Goal: Task Accomplishment & Management: Manage account settings

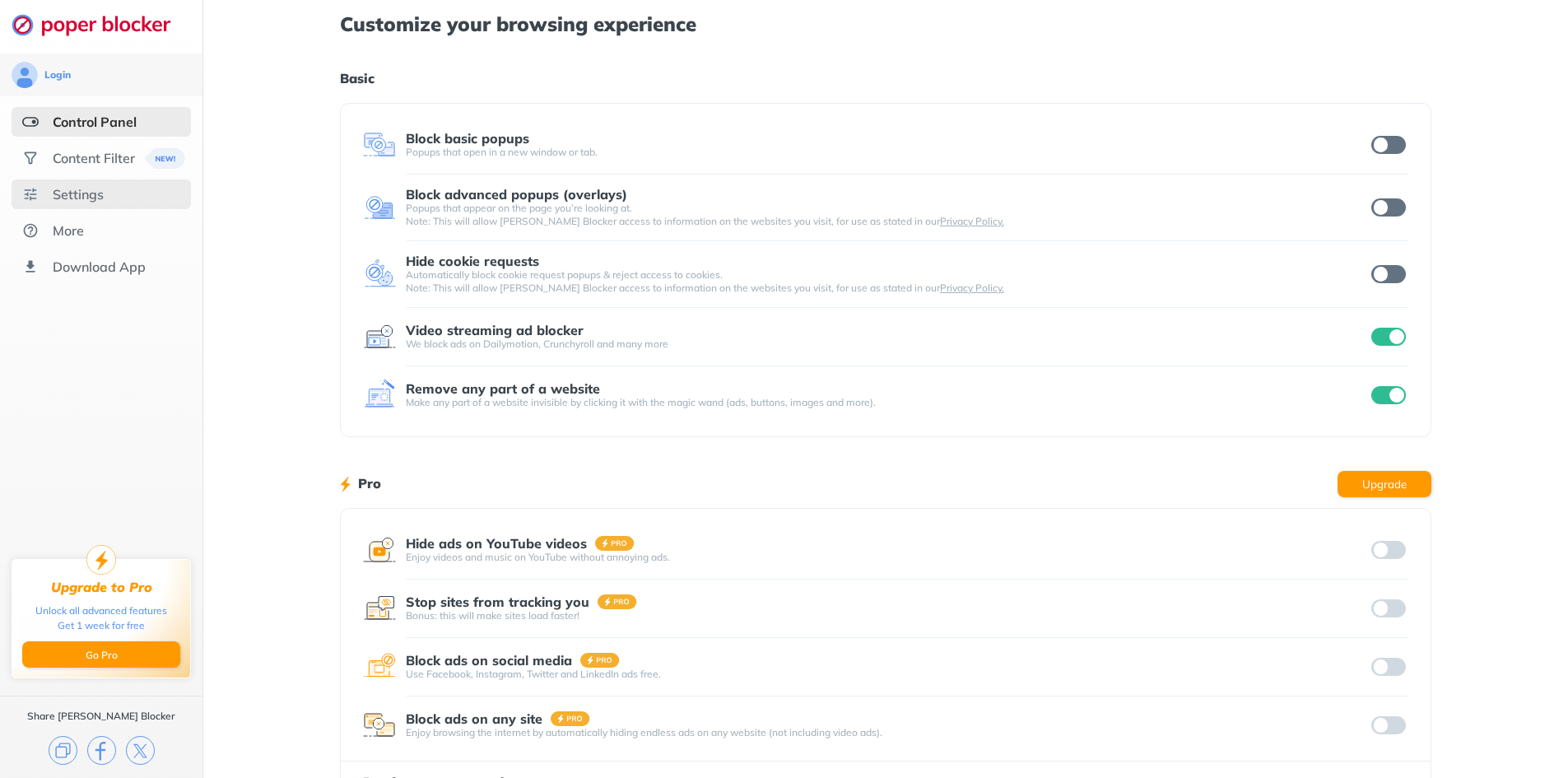
click at [55, 189] on div "Settings" at bounding box center [78, 194] width 51 height 16
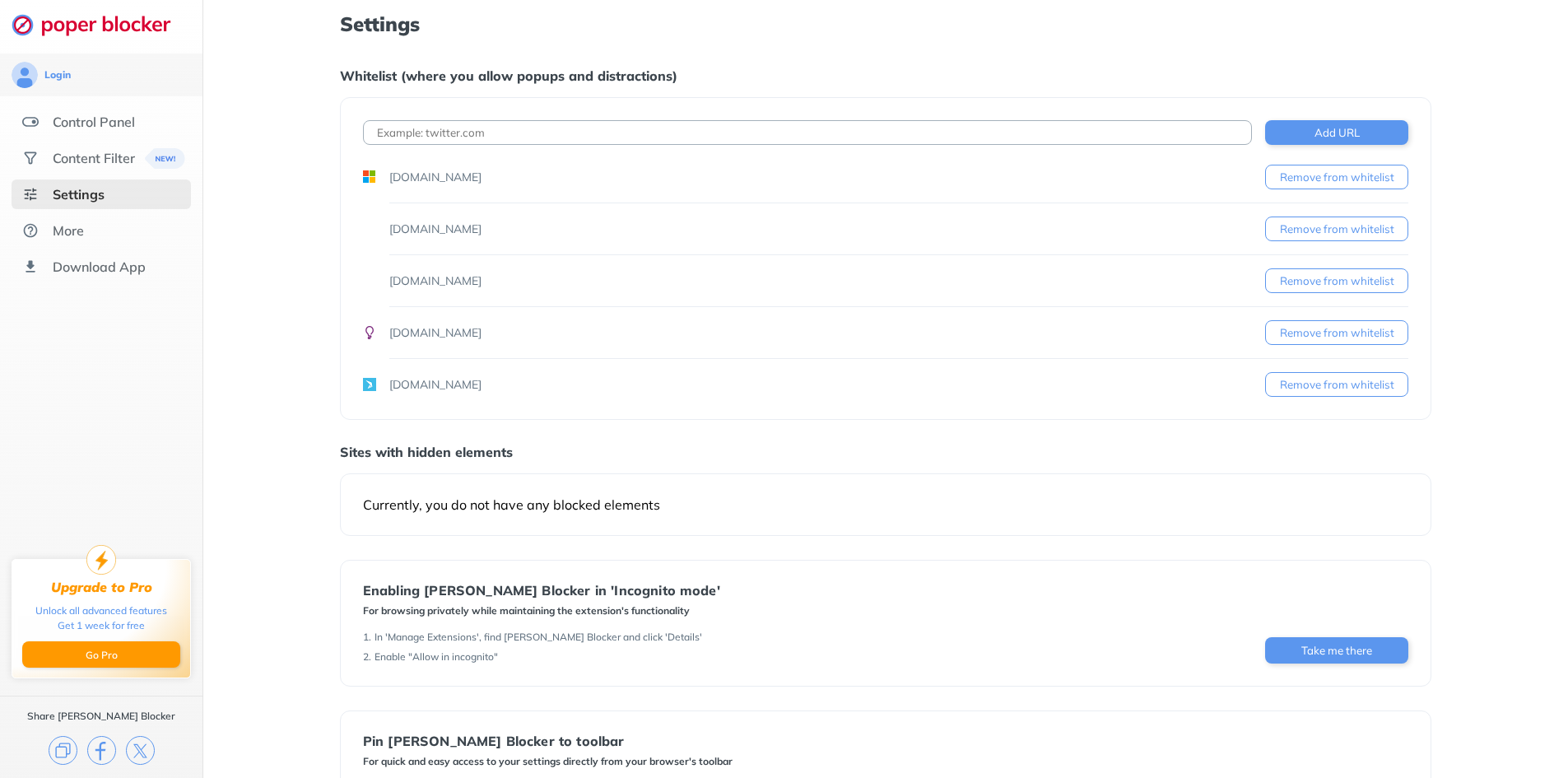
click at [729, 127] on input at bounding box center [807, 132] width 888 height 25
type input "[DOMAIN_NAME]"
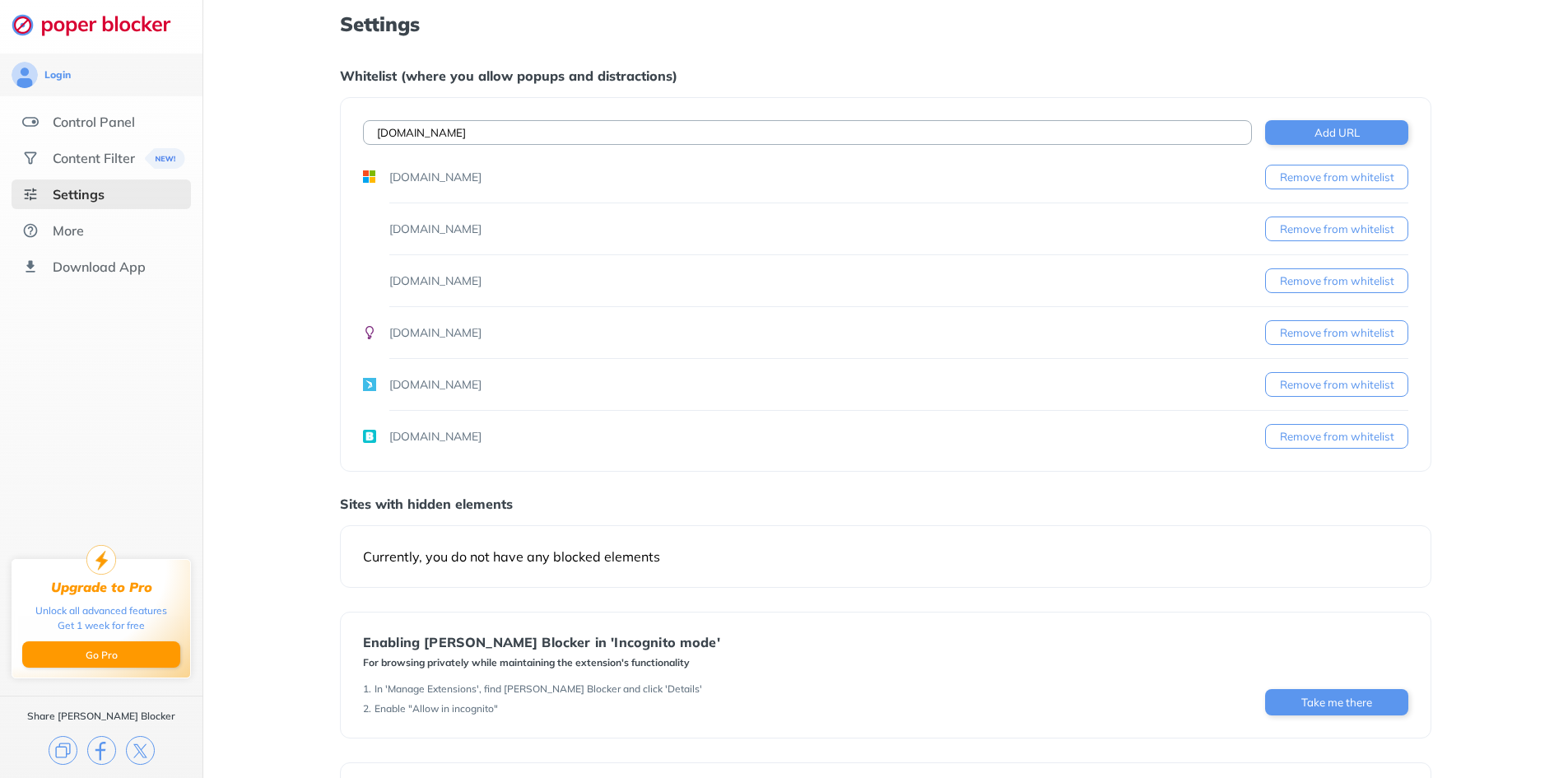
type input "[DOMAIN_NAME]"
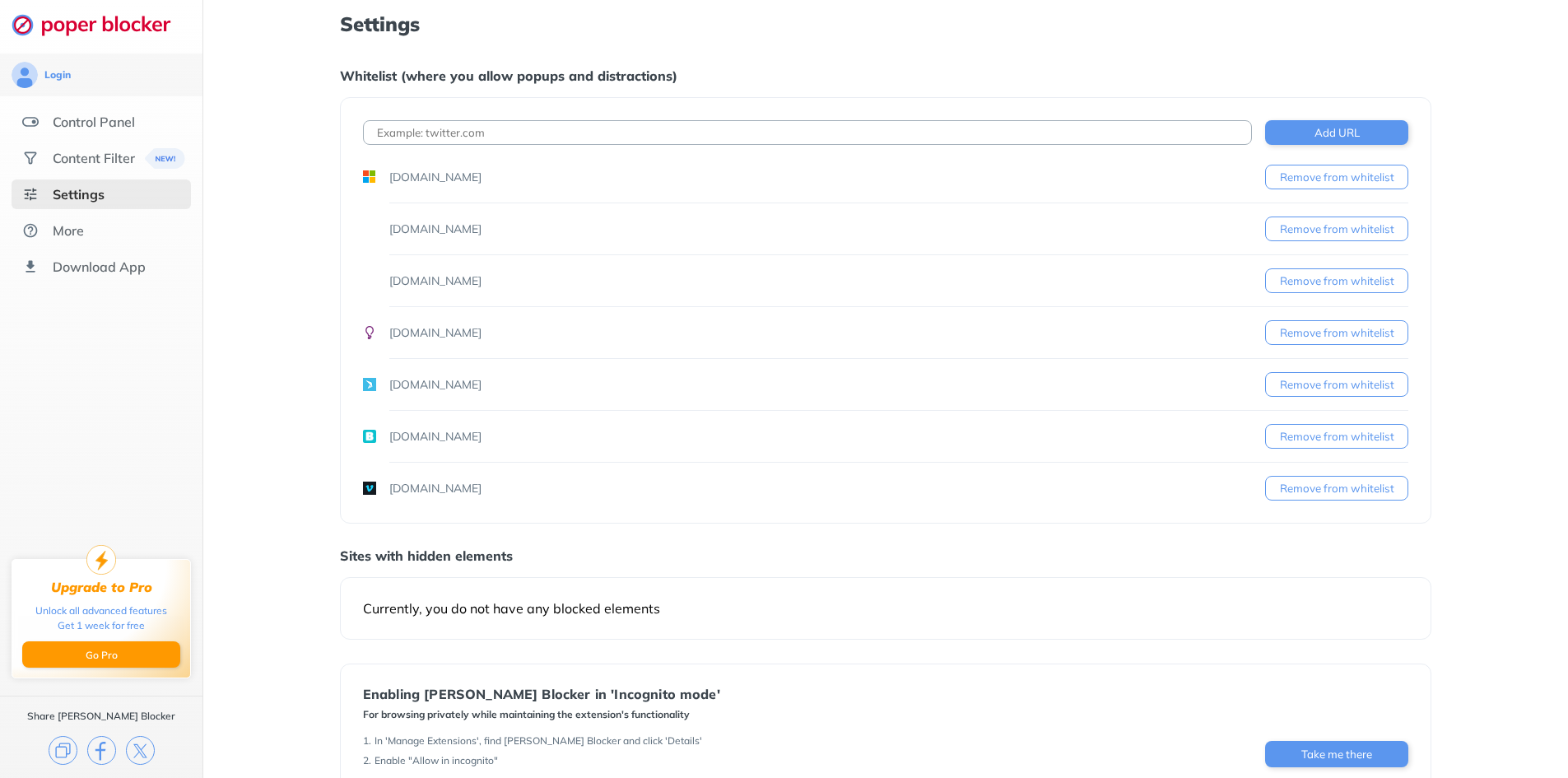
scroll to position [291, 0]
